Goal: Register for event/course

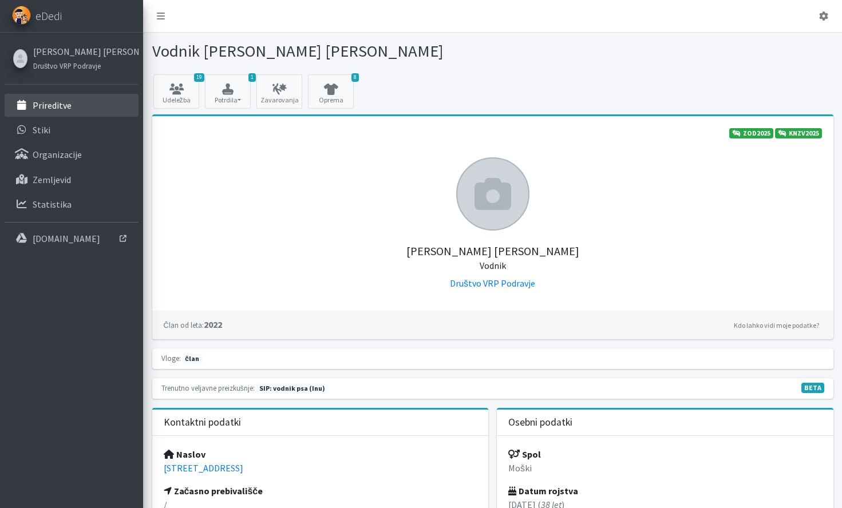
click at [77, 104] on link "Prireditve" at bounding box center [72, 105] width 134 height 23
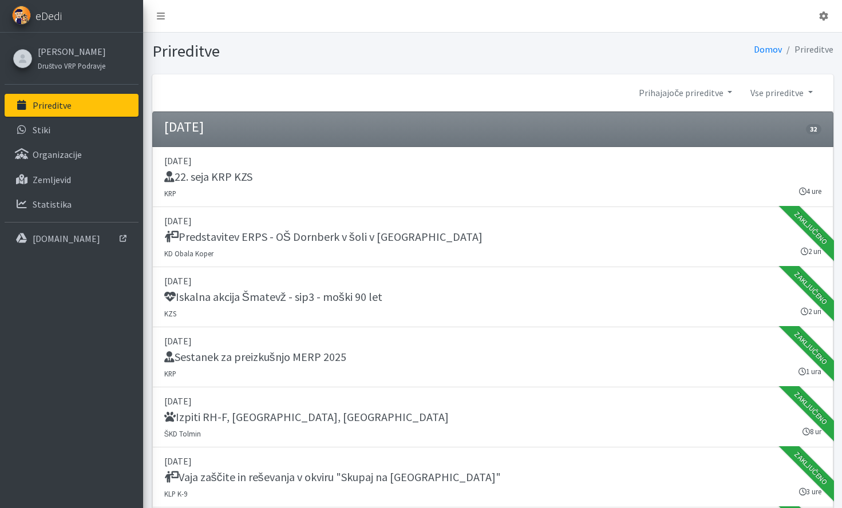
click at [61, 26] on link "eDedi" at bounding box center [71, 16] width 143 height 33
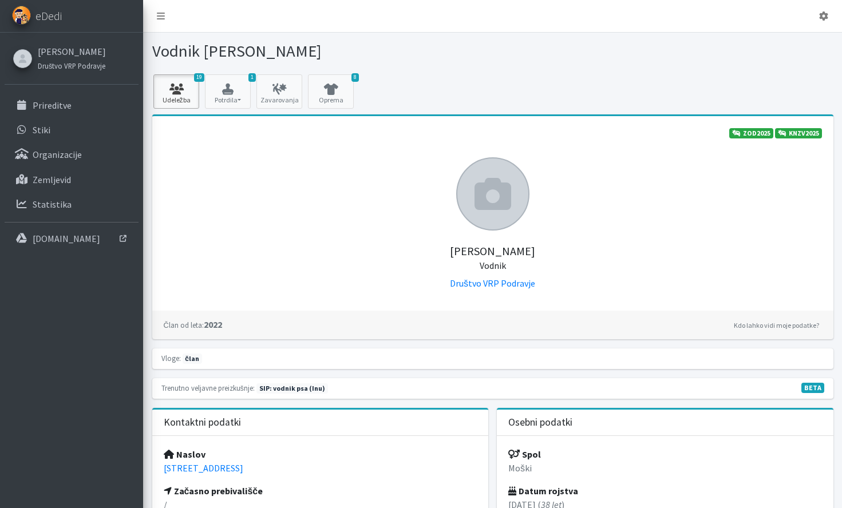
click at [185, 89] on icon at bounding box center [176, 89] width 39 height 11
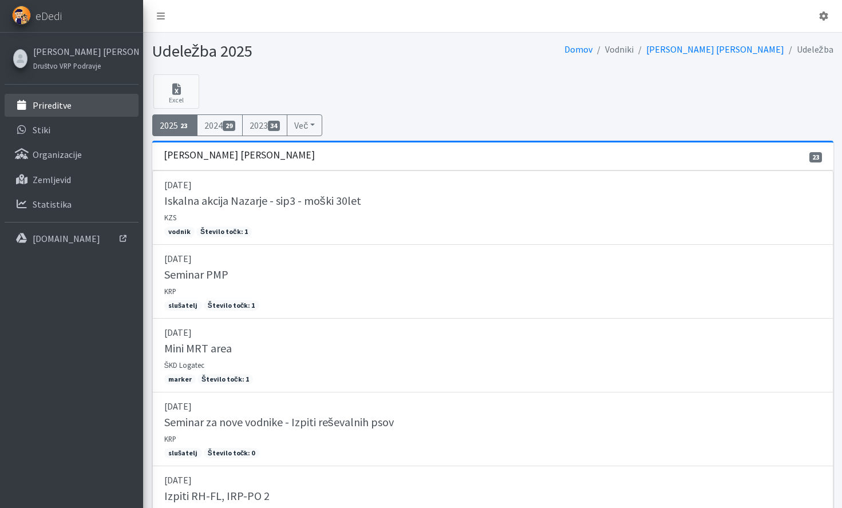
click at [87, 107] on link "Prireditve" at bounding box center [72, 105] width 134 height 23
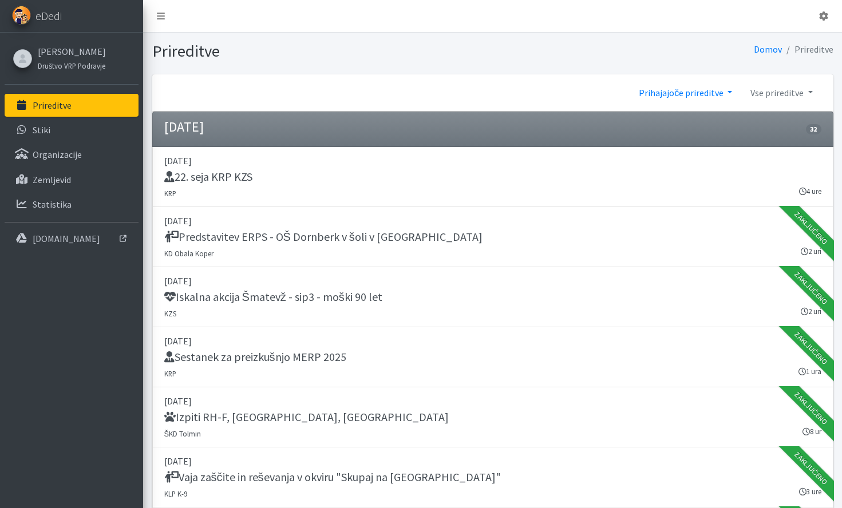
click at [672, 96] on link "Prihajajoče prireditve" at bounding box center [685, 92] width 112 height 23
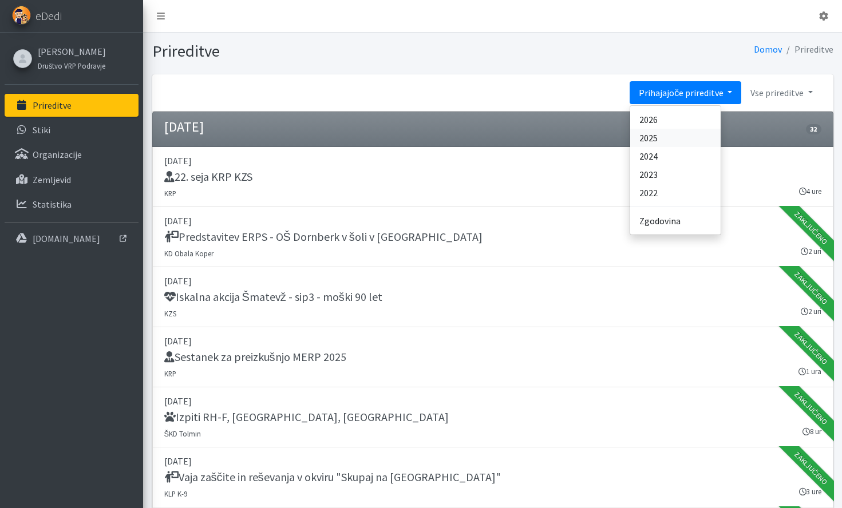
click at [671, 141] on link "2025" at bounding box center [675, 138] width 90 height 18
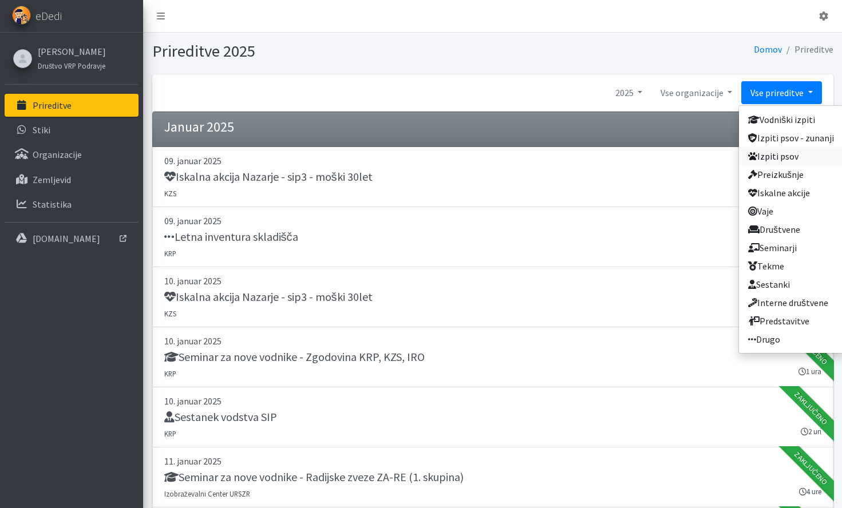
click at [796, 163] on link "Izpiti psov" at bounding box center [791, 156] width 104 height 18
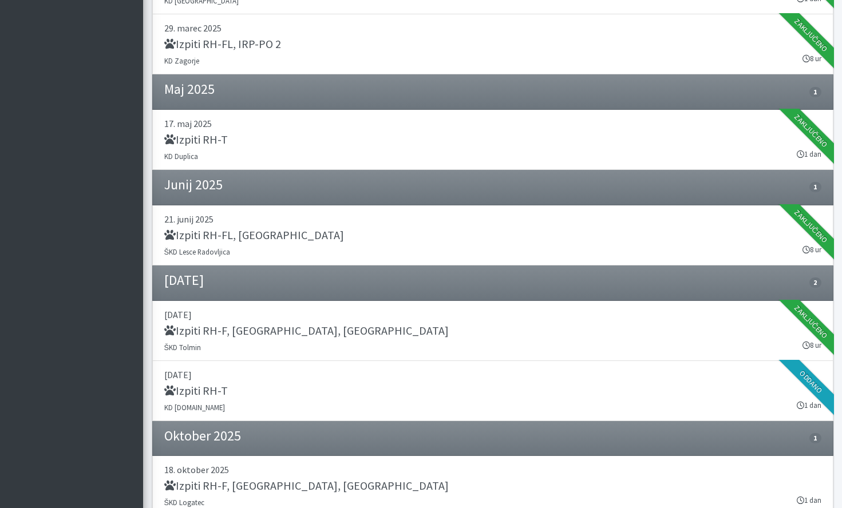
scroll to position [494, 0]
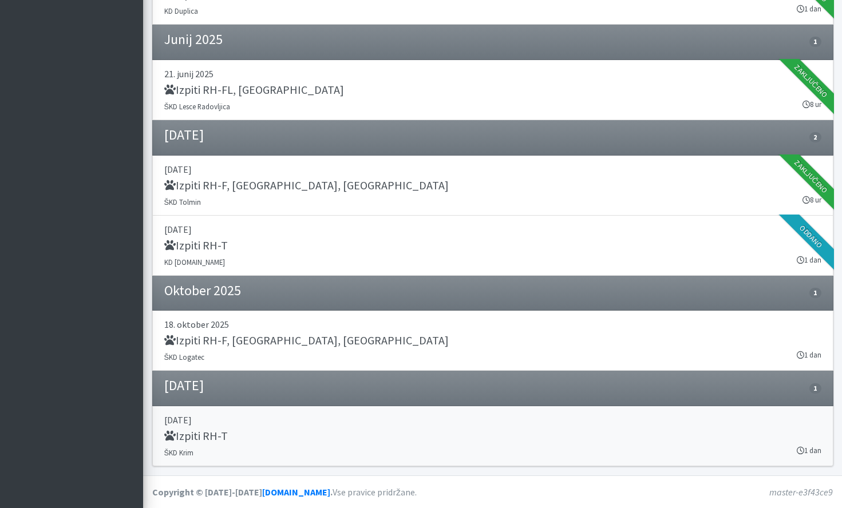
click at [345, 428] on link "29. november 2025 Izpiti RH-T ŠKD Krim 1 dan" at bounding box center [492, 436] width 681 height 60
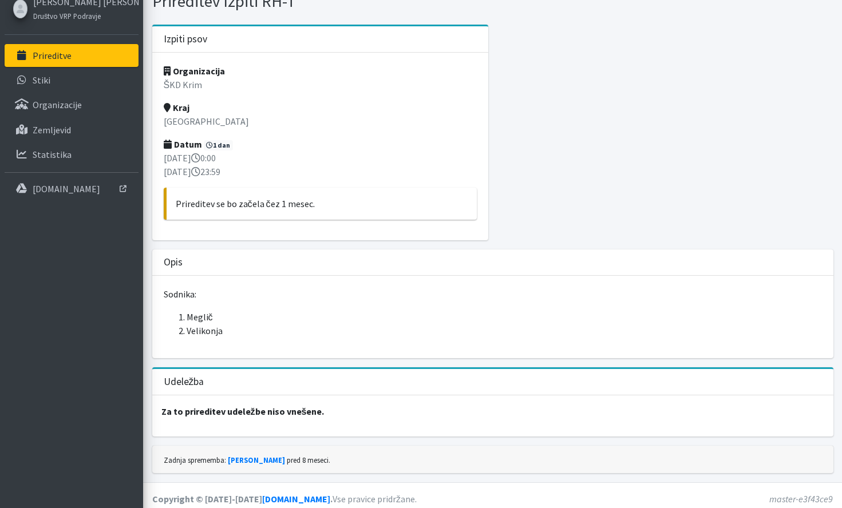
scroll to position [57, 0]
